Goal: Find specific page/section: Find specific page/section

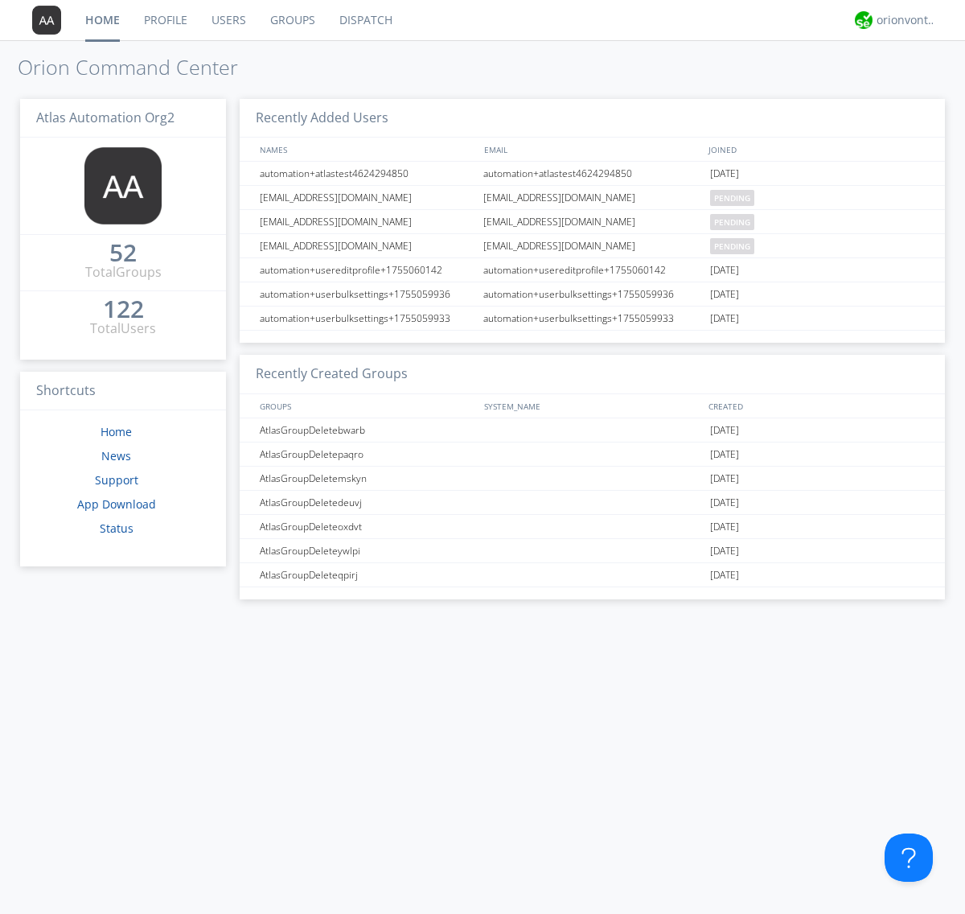
click at [291, 20] on link "Groups" at bounding box center [292, 20] width 69 height 40
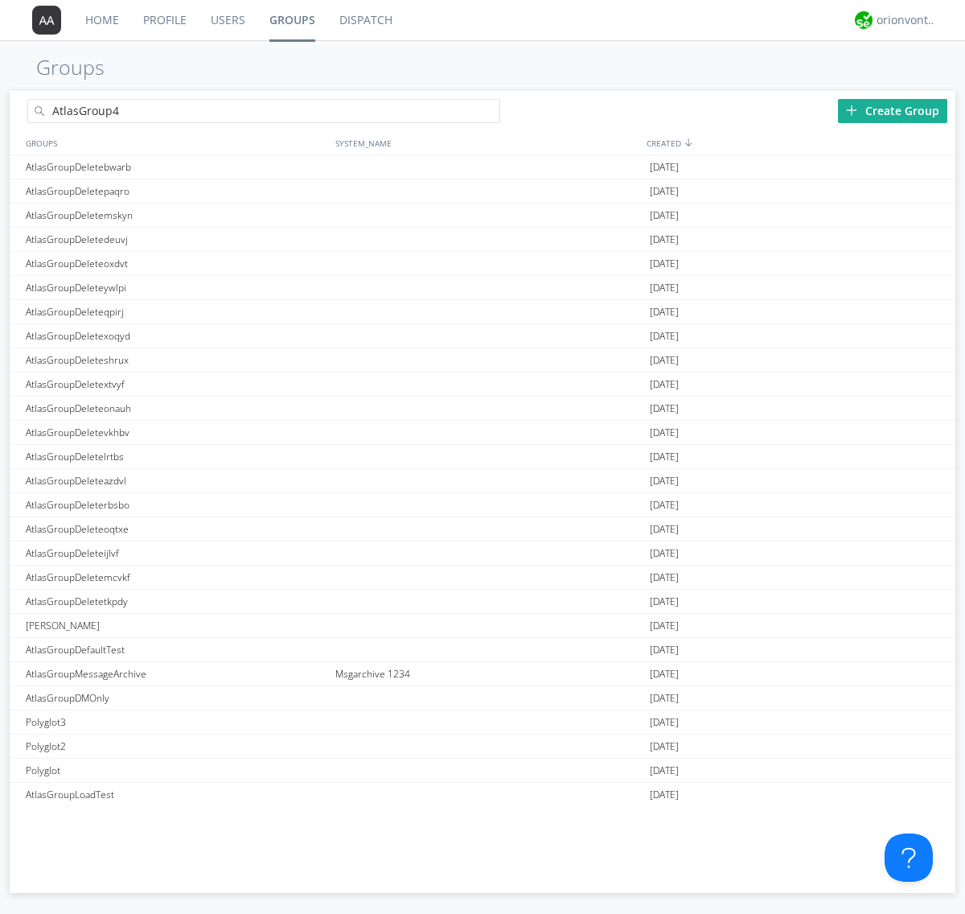
type input "AtlasGroup4"
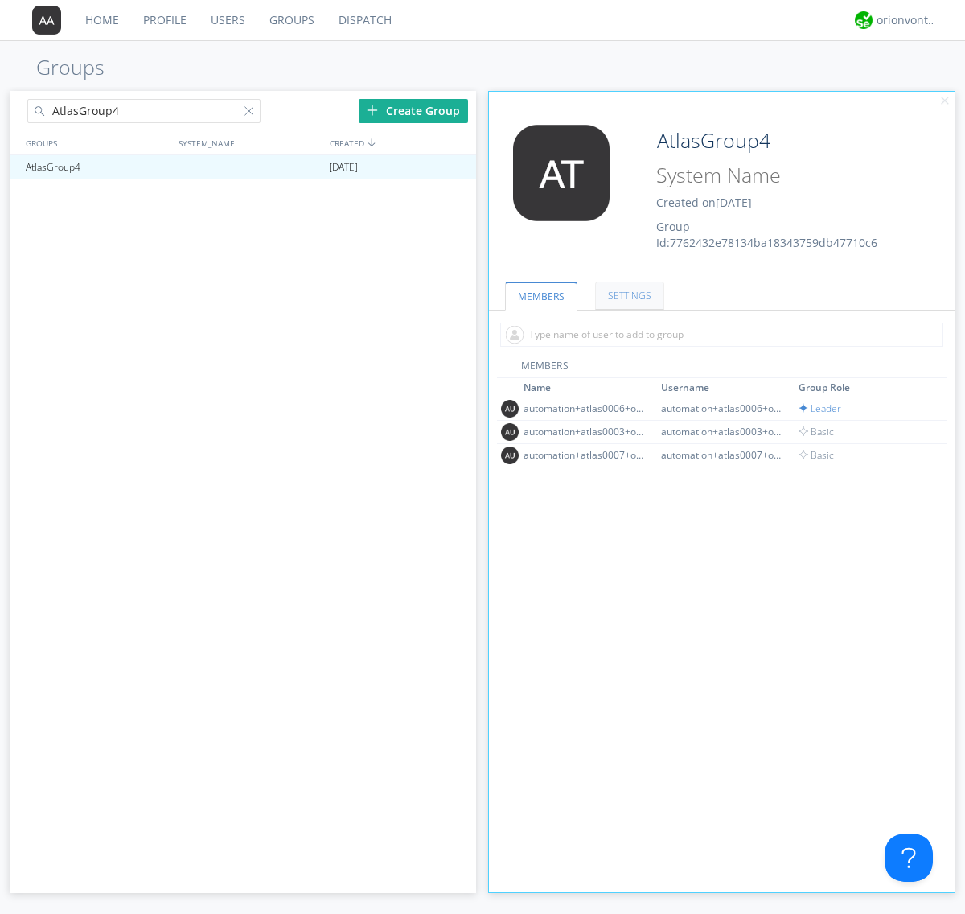
click at [627, 295] on link "SETTINGS" at bounding box center [629, 296] width 69 height 28
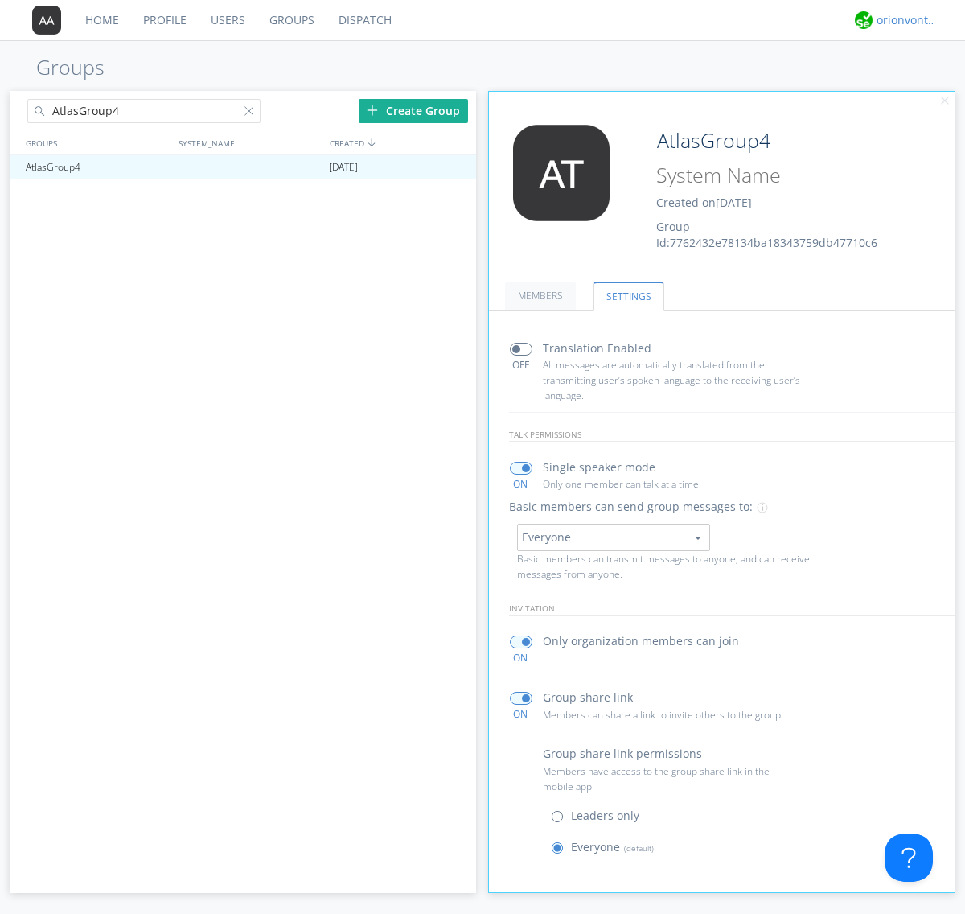
click at [902, 20] on div "orionvontas+atlas+automation+org2" at bounding box center [907, 20] width 60 height 16
